Goal: Find specific page/section: Find specific page/section

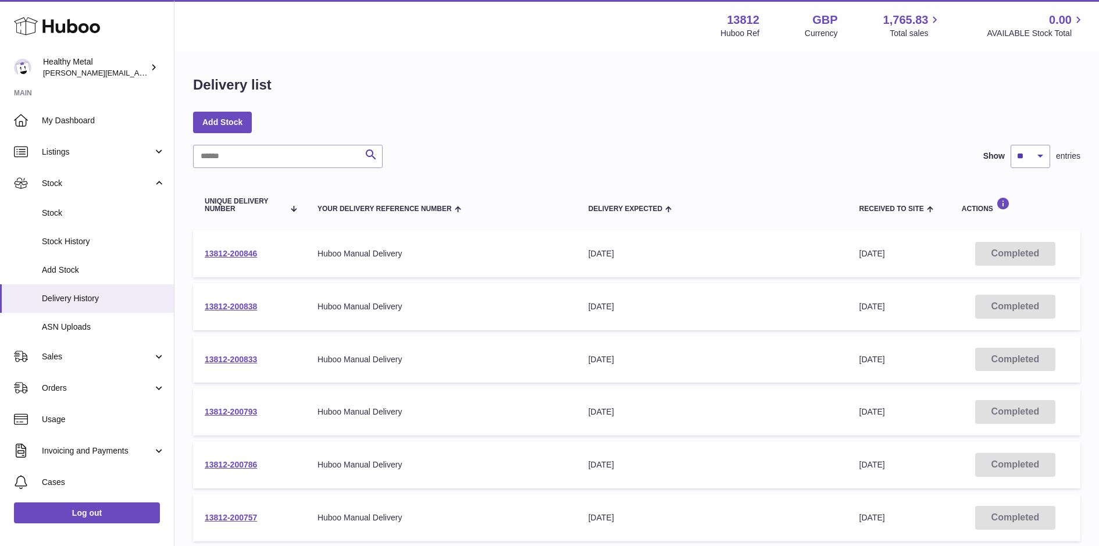
click at [116, 103] on strong "Main" at bounding box center [87, 96] width 174 height 16
click at [109, 116] on span "My Dashboard" at bounding box center [103, 120] width 123 height 11
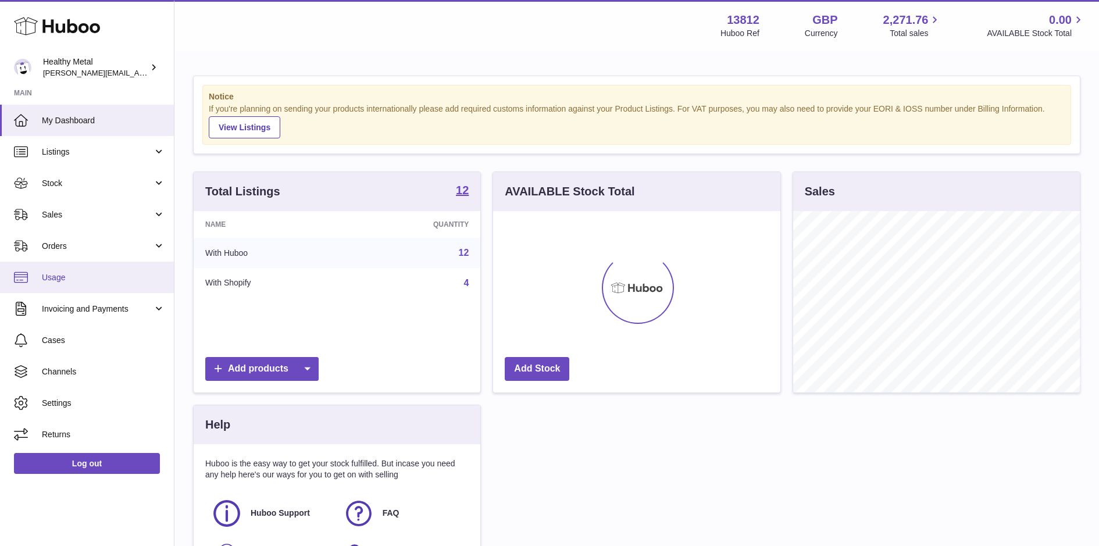
scroll to position [181, 287]
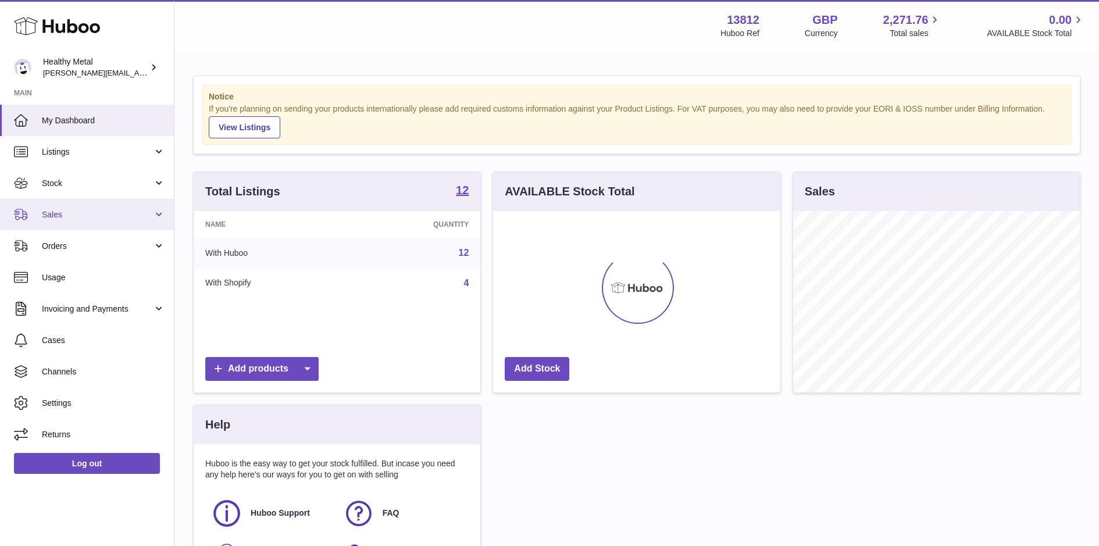
click at [127, 213] on span "Sales" at bounding box center [97, 214] width 111 height 11
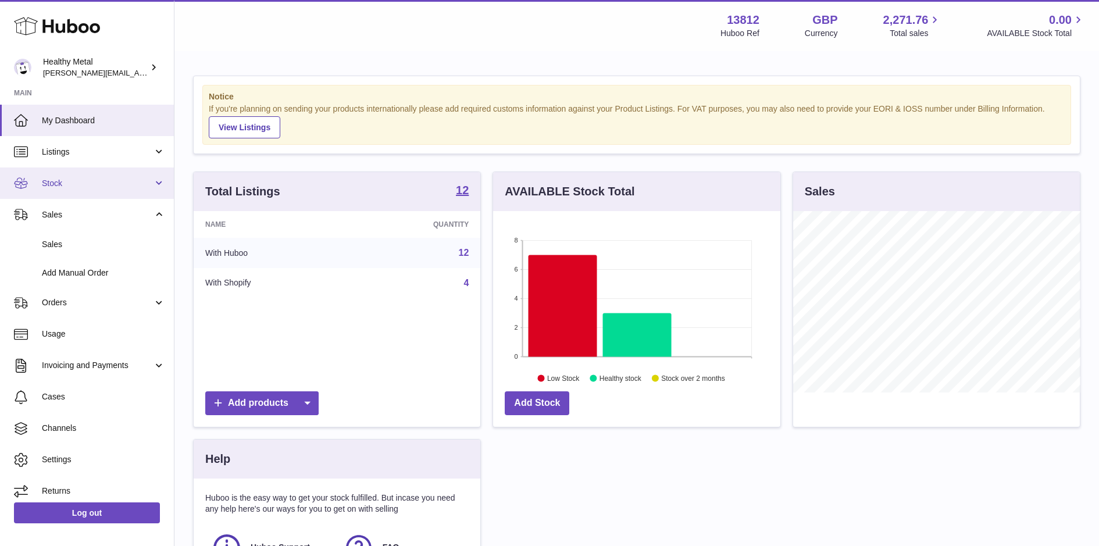
click at [117, 179] on span "Stock" at bounding box center [97, 183] width 111 height 11
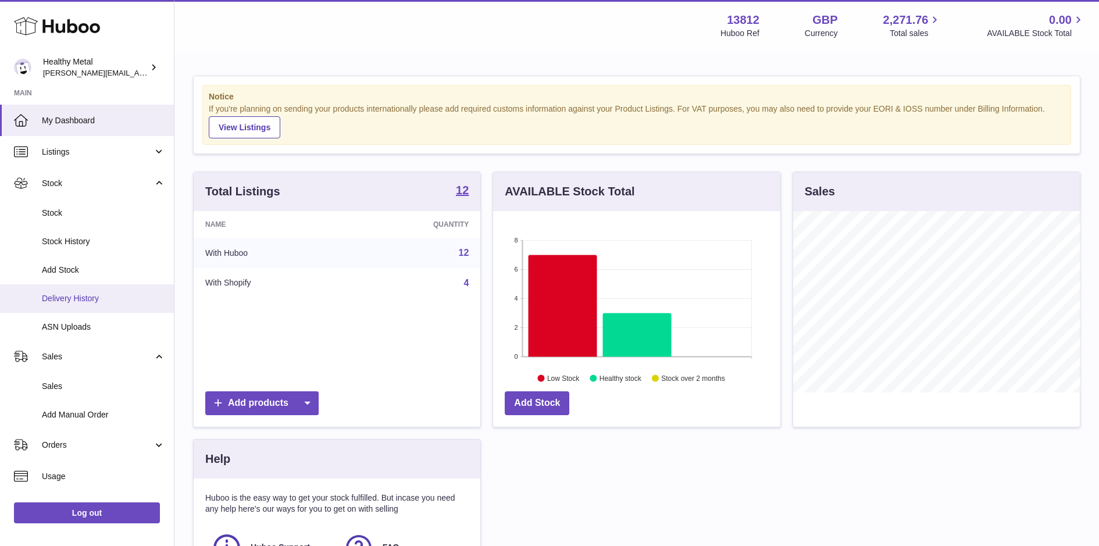
click at [83, 297] on span "Delivery History" at bounding box center [103, 298] width 123 height 11
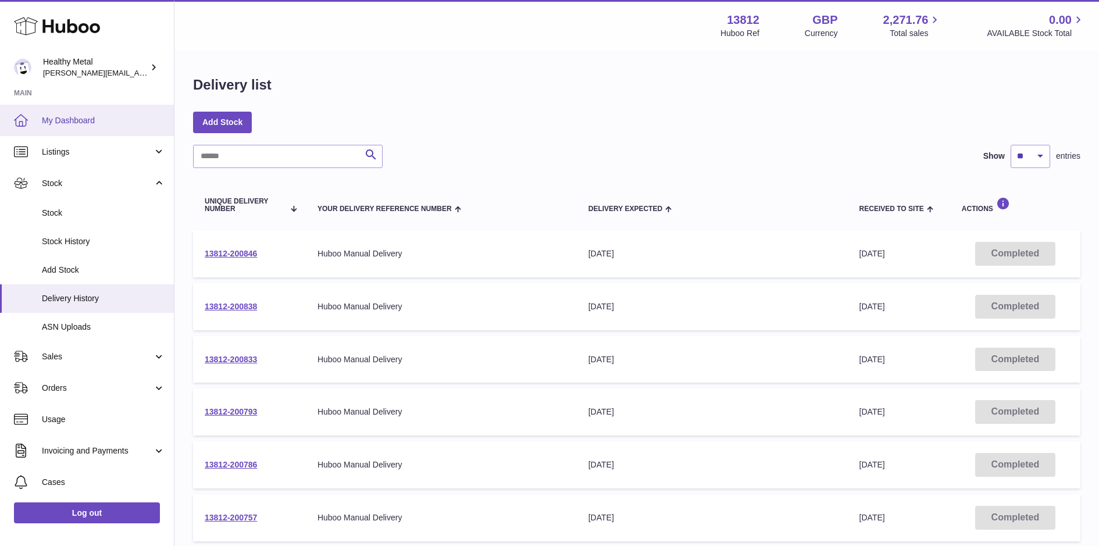
click at [96, 124] on span "My Dashboard" at bounding box center [103, 120] width 123 height 11
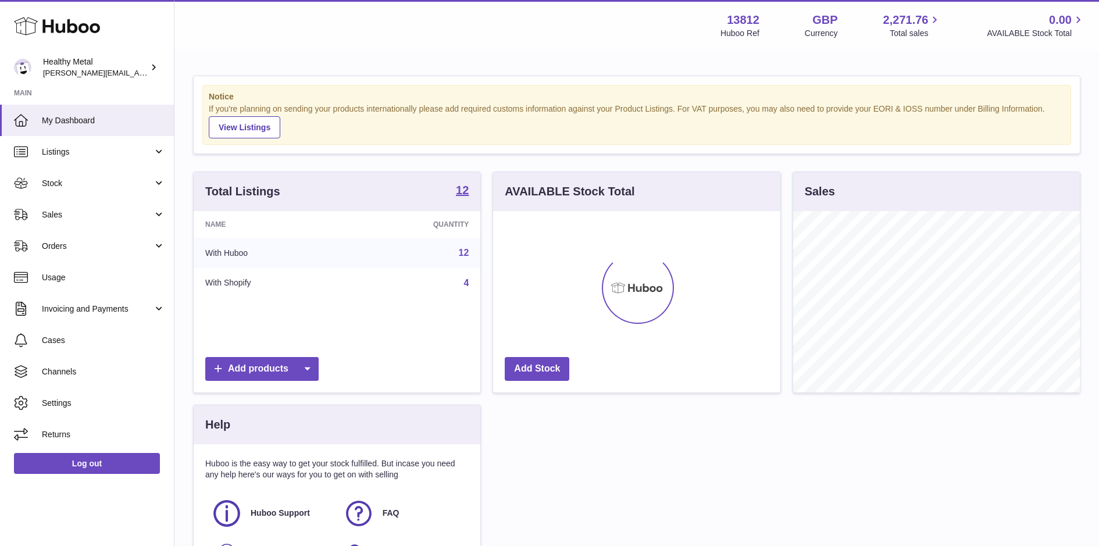
scroll to position [181, 287]
